Goal: Consume media (video, audio)

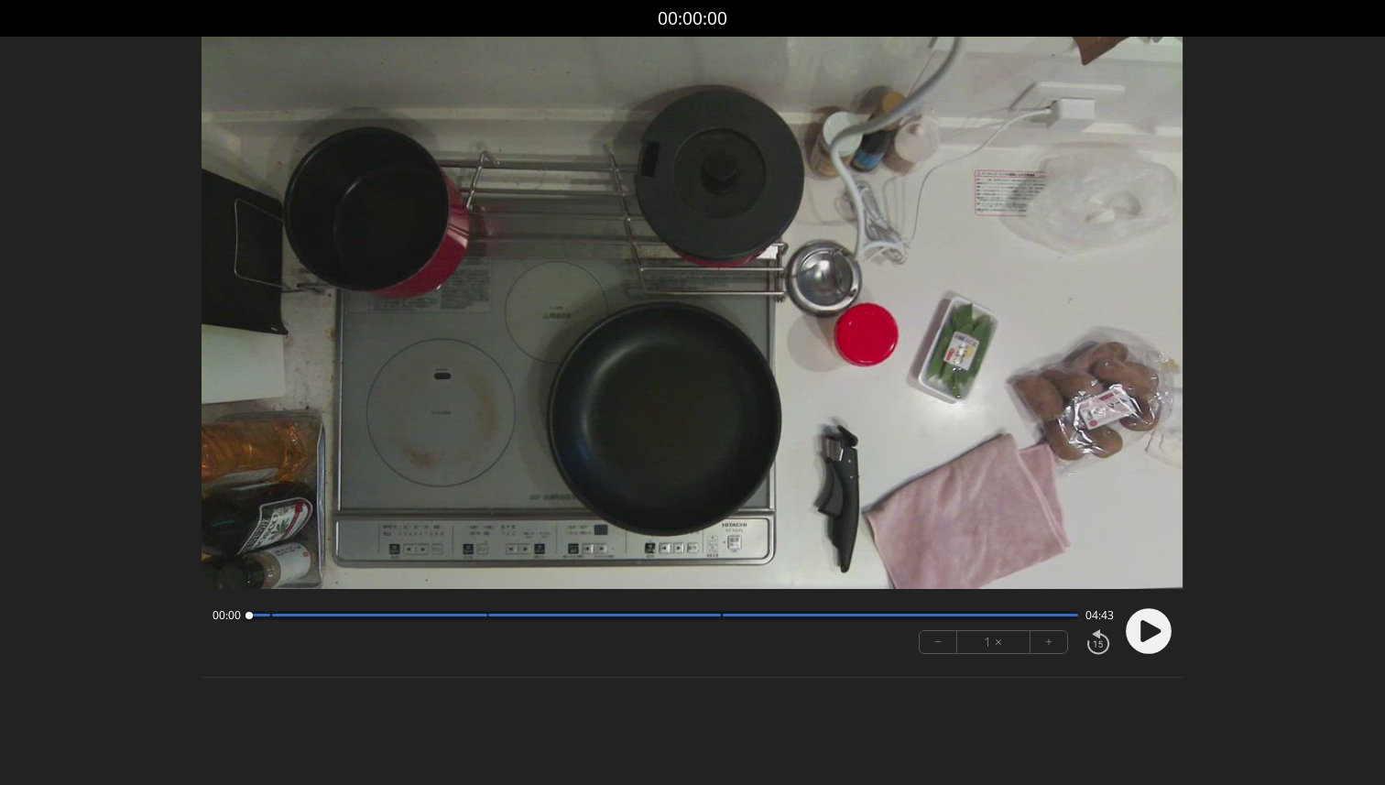
click at [1172, 636] on div "00:00 04:43 − 1 × +" at bounding box center [691, 633] width 981 height 66
click at [1166, 634] on circle at bounding box center [1148, 631] width 46 height 46
click at [477, 619] on div "00:22 04:20" at bounding box center [662, 615] width 900 height 15
click at [484, 617] on div at bounding box center [662, 615] width 829 height 9
click at [546, 618] on div at bounding box center [662, 615] width 829 height 9
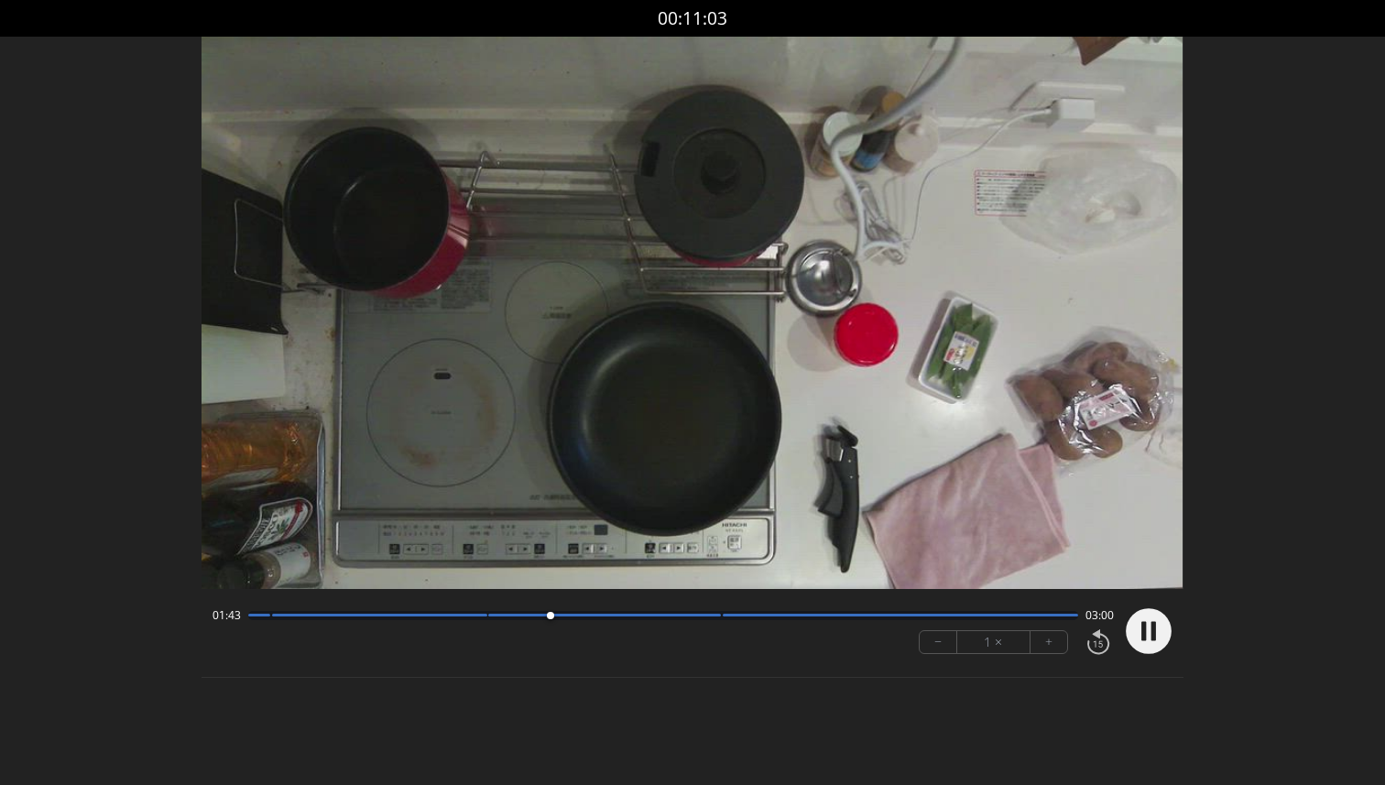
click at [562, 617] on div at bounding box center [662, 615] width 829 height 9
click at [581, 615] on div at bounding box center [604, 615] width 233 height 3
click at [606, 616] on div at bounding box center [662, 615] width 829 height 9
click at [638, 614] on div at bounding box center [604, 615] width 233 height 3
click at [716, 617] on div at bounding box center [662, 615] width 829 height 9
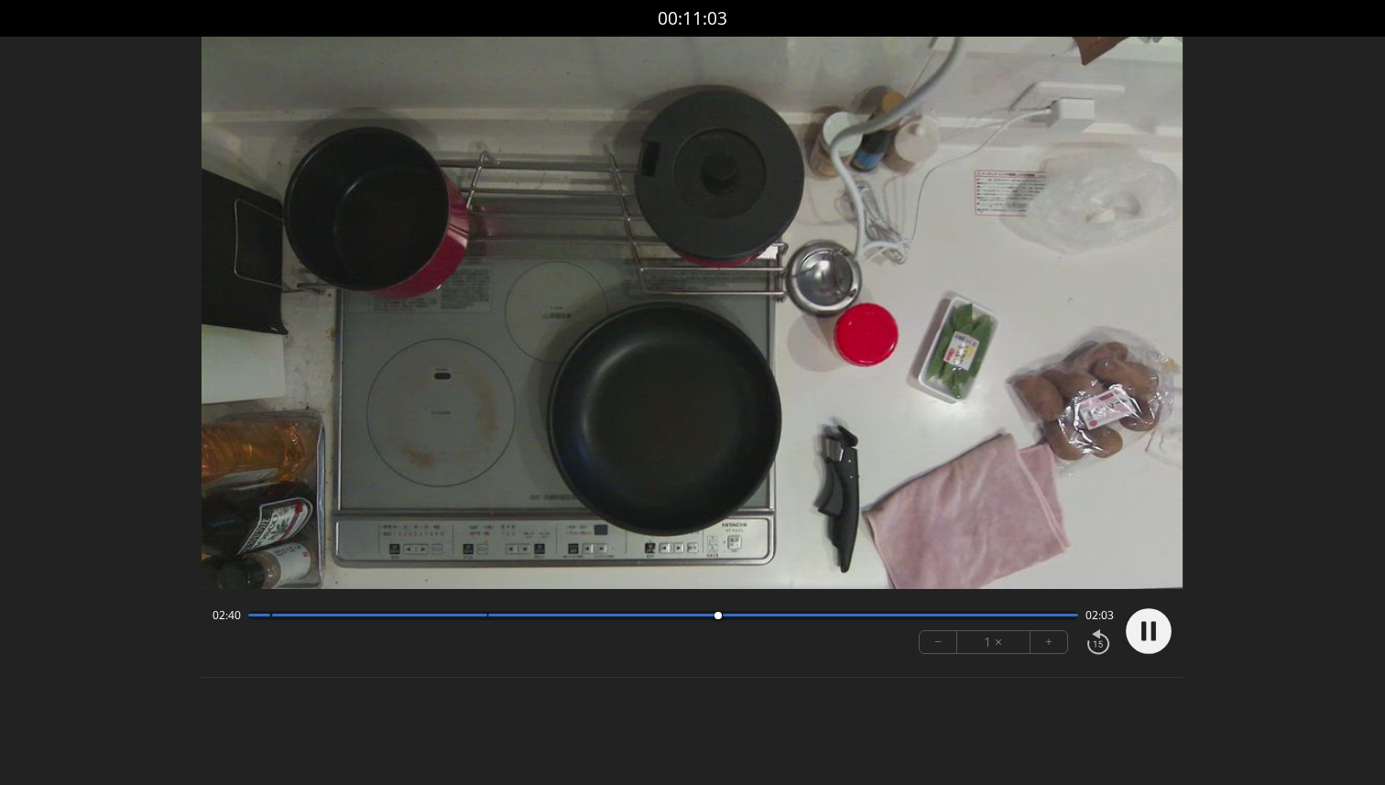
click at [702, 617] on div at bounding box center [662, 615] width 829 height 9
click at [1153, 623] on icon at bounding box center [1152, 630] width 5 height 19
